Goal: Navigation & Orientation: Find specific page/section

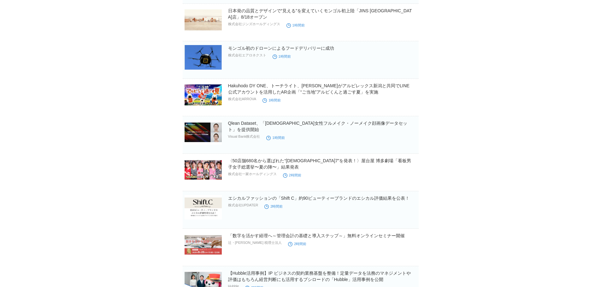
scroll to position [158, 0]
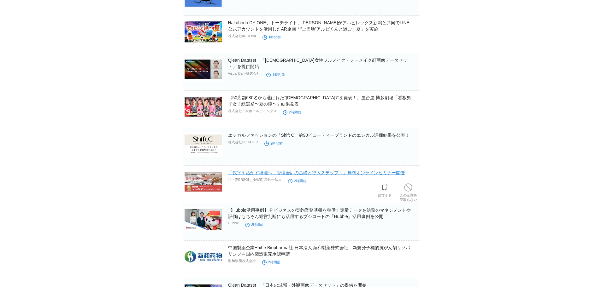
click at [298, 174] on link "「数字を活かす経理へ～管理会計の基礎と導入ステップ～」無料オンラインセミナー開催" at bounding box center [316, 172] width 177 height 5
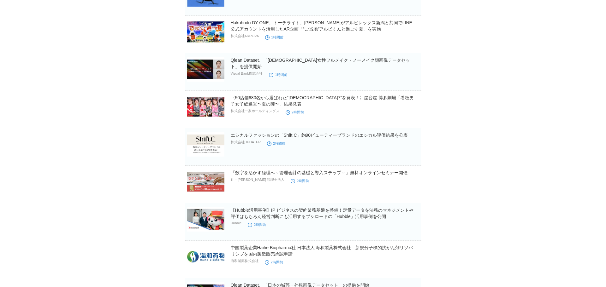
scroll to position [0, 0]
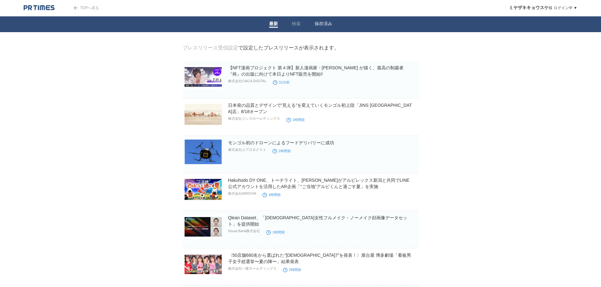
click at [326, 21] on li "保存済み" at bounding box center [324, 24] width 32 height 16
click at [322, 23] on link "保存済み" at bounding box center [324, 24] width 18 height 7
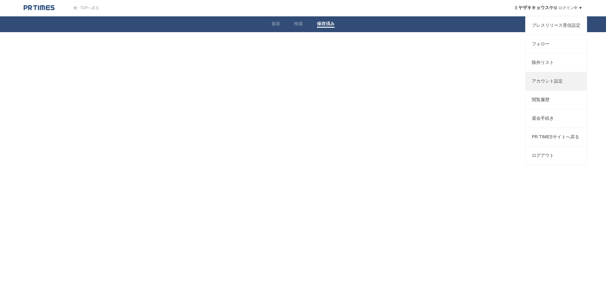
click at [560, 88] on link "アカウント設定" at bounding box center [555, 81] width 61 height 18
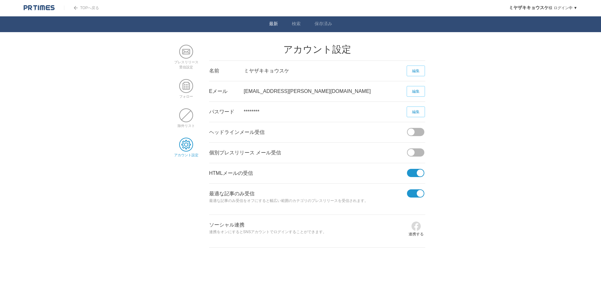
click at [271, 25] on link "最新" at bounding box center [273, 24] width 9 height 7
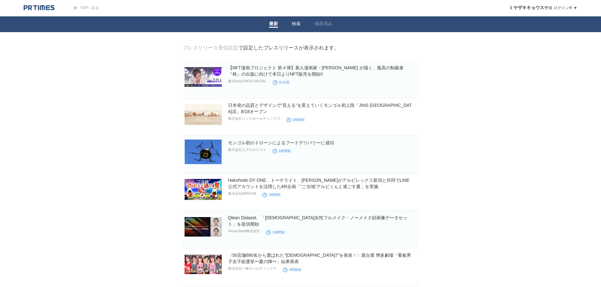
click at [299, 25] on link "検索" at bounding box center [296, 24] width 9 height 7
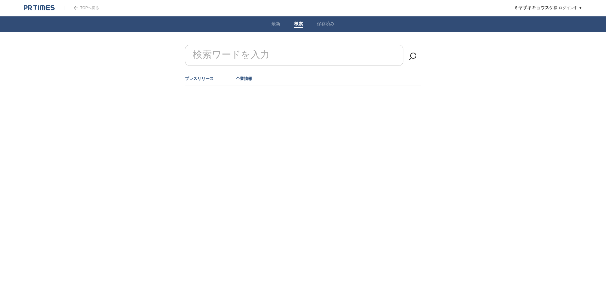
click at [242, 78] on link "企業情報" at bounding box center [244, 78] width 16 height 5
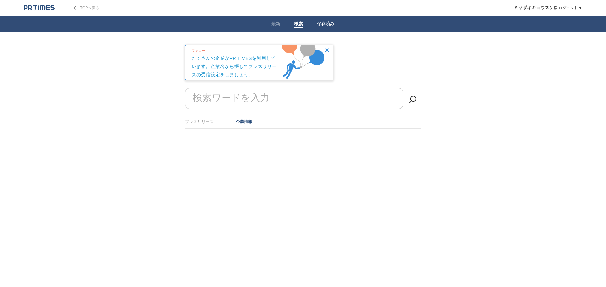
click at [322, 23] on link "保存済み" at bounding box center [326, 24] width 18 height 7
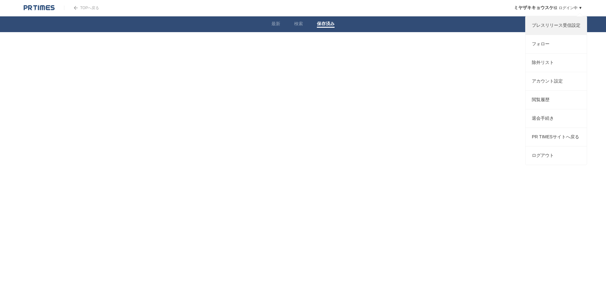
click at [557, 29] on link "プレスリリース受信設定" at bounding box center [555, 25] width 61 height 18
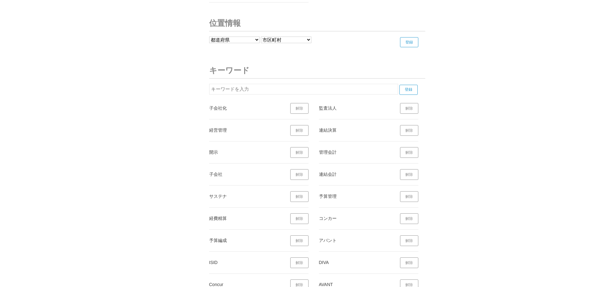
scroll to position [2272, 0]
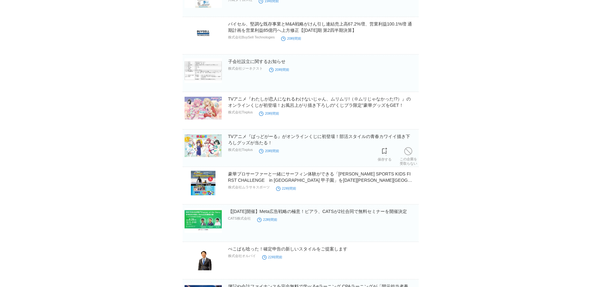
scroll to position [789, 0]
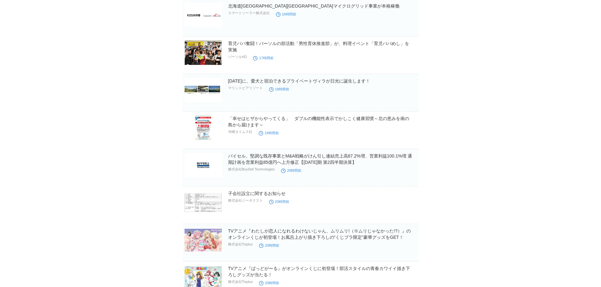
scroll to position [726, 0]
